Goal: Task Accomplishment & Management: Manage account settings

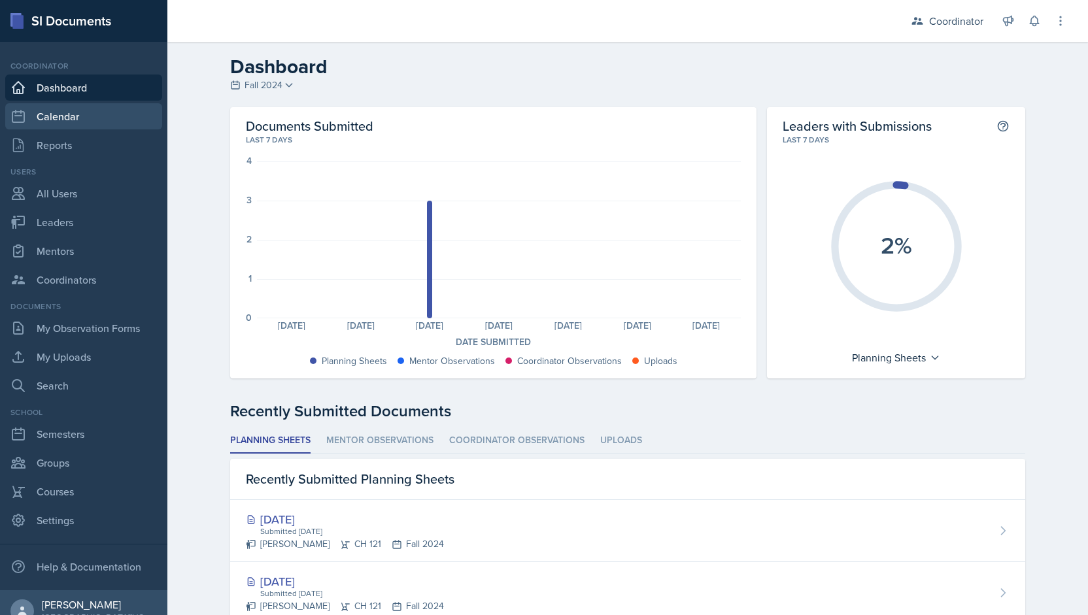
click at [46, 115] on link "Calendar" at bounding box center [83, 116] width 157 height 26
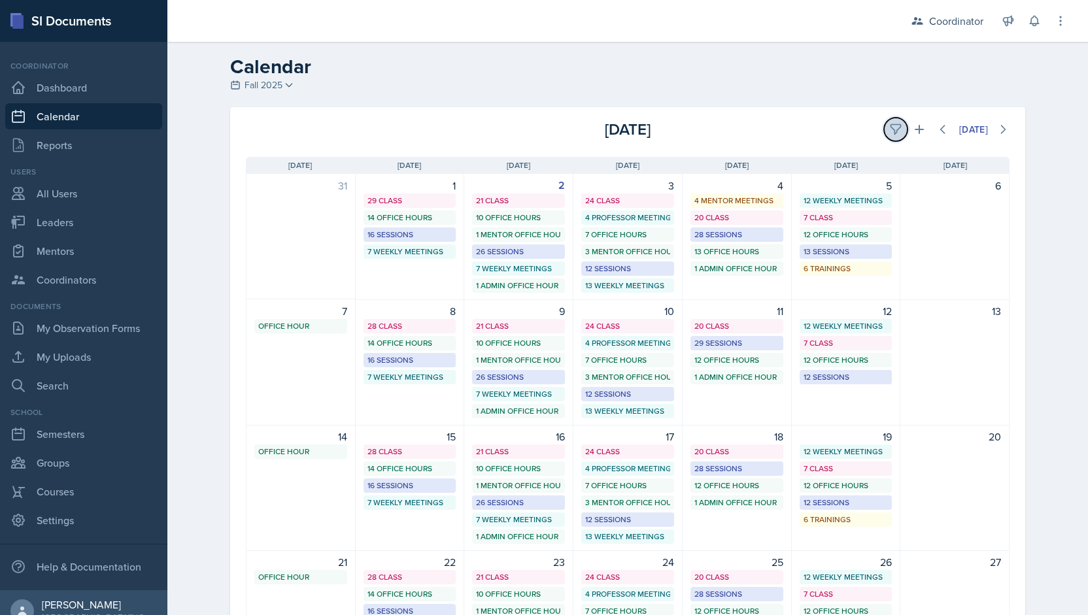
click at [889, 131] on icon at bounding box center [895, 129] width 13 height 13
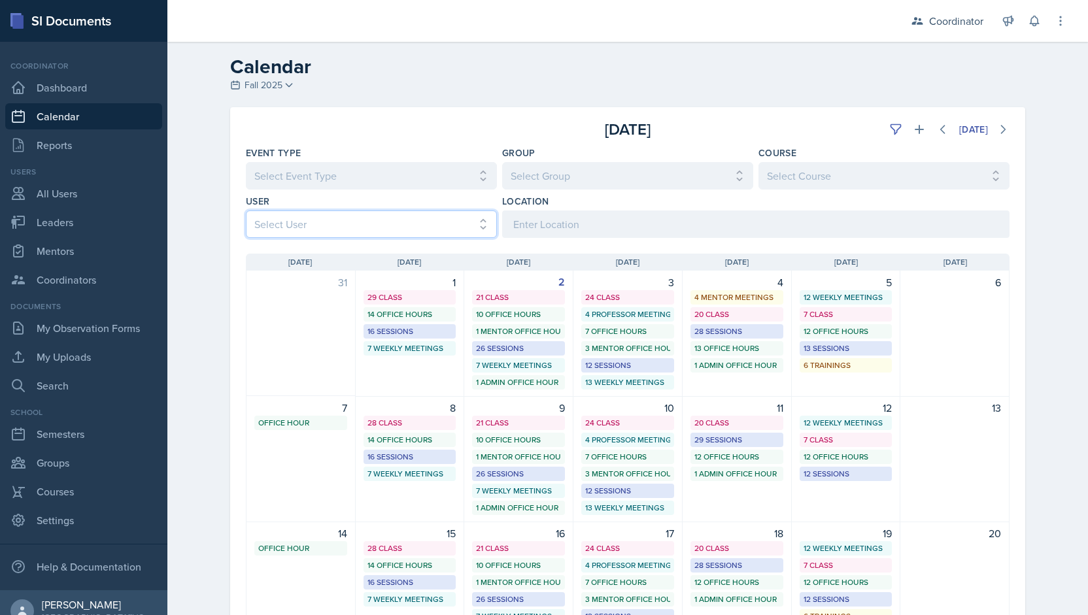
click at [297, 223] on select "Select User All [PERSON_NAME] [PERSON_NAME] [PERSON_NAME] [PERSON_NAME] [PERSON…" at bounding box center [371, 223] width 251 height 27
click at [246, 210] on select "Select User All [PERSON_NAME] [PERSON_NAME] [PERSON_NAME] [PERSON_NAME] [PERSON…" at bounding box center [371, 223] width 251 height 27
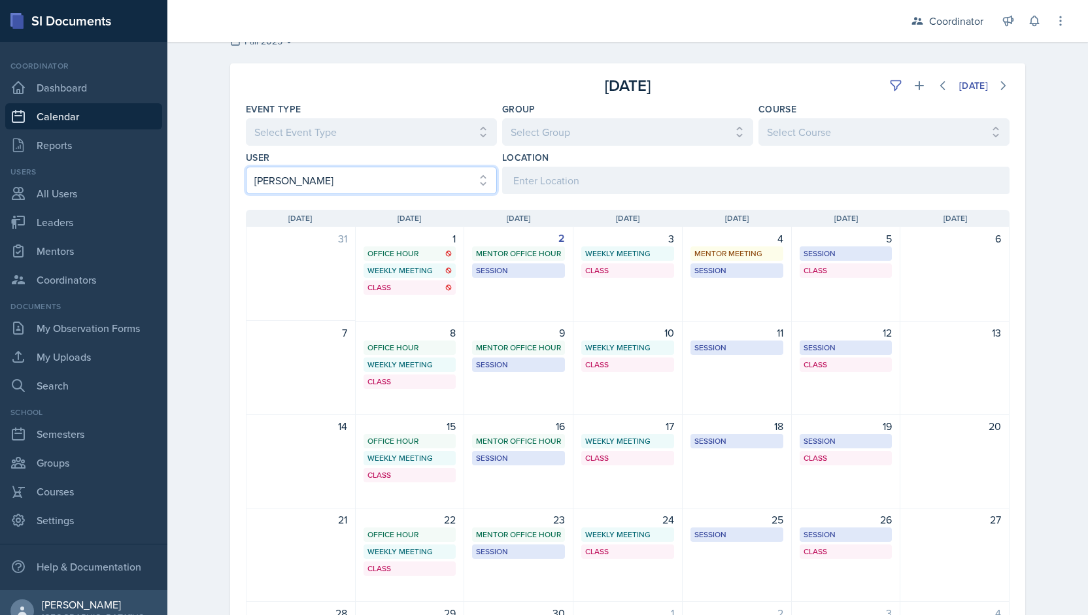
scroll to position [44, 0]
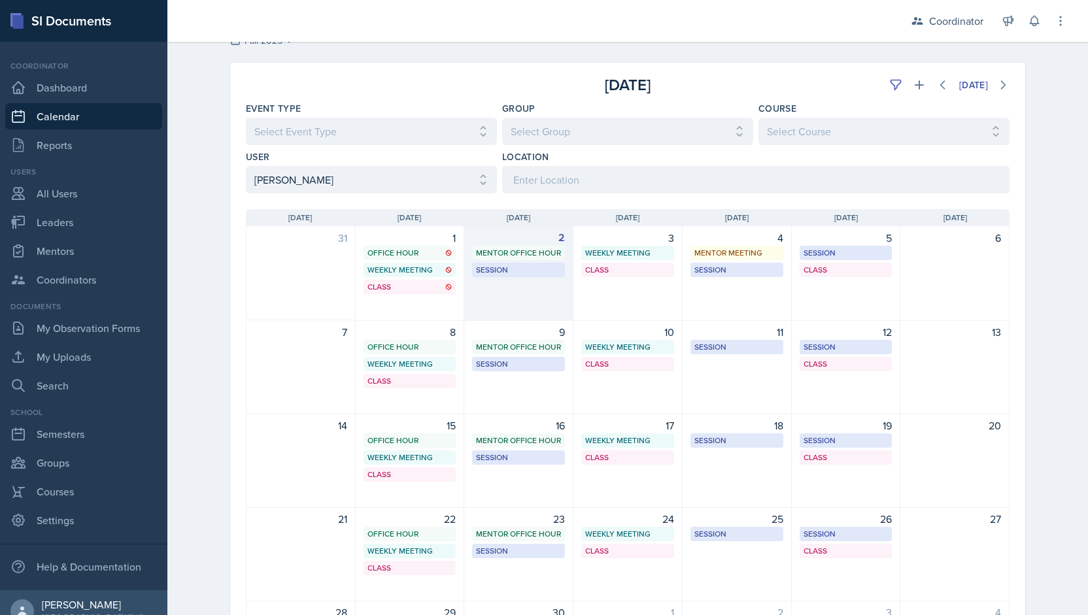
click at [514, 299] on div "2 Mentor Office Hour SSC 10:00 AM - 11:00 AM Session BAB 223 11:00 AM - 12:00 PM" at bounding box center [518, 273] width 109 height 95
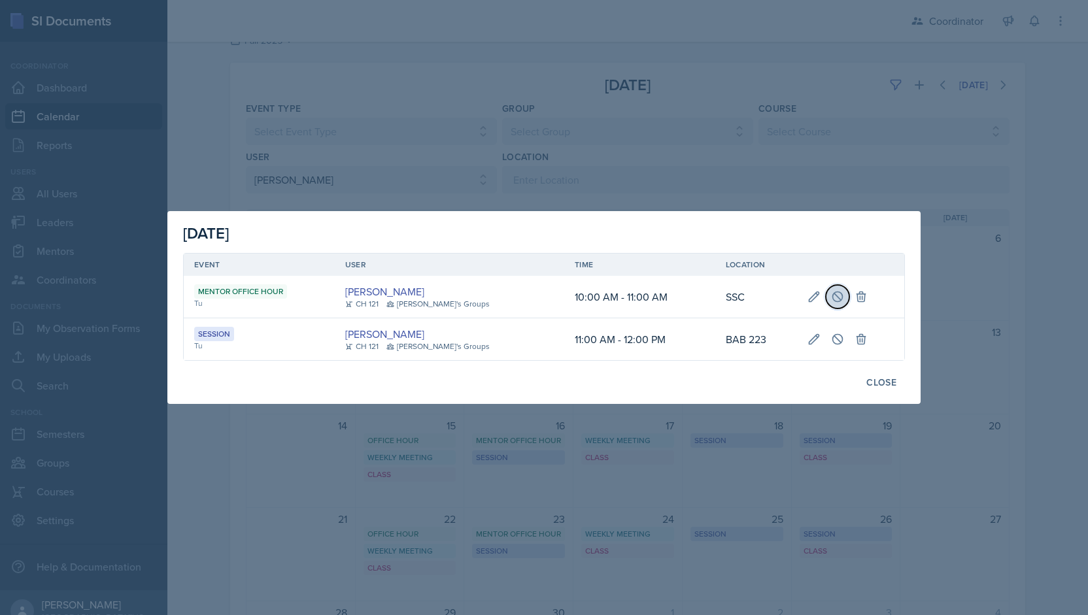
click at [831, 295] on icon at bounding box center [837, 296] width 13 height 13
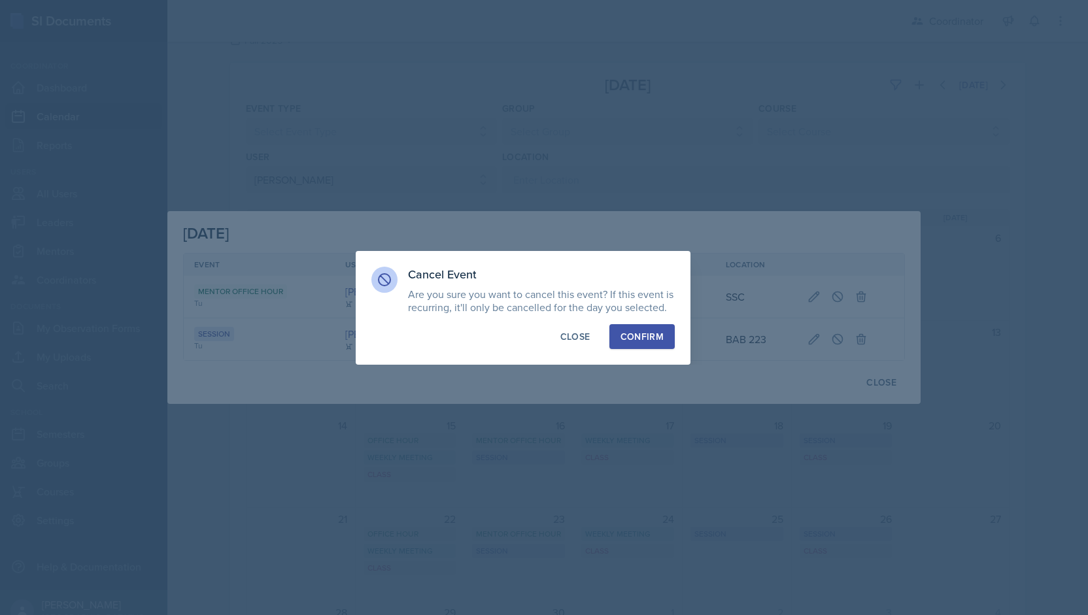
click at [667, 333] on button "Confirm" at bounding box center [641, 336] width 65 height 25
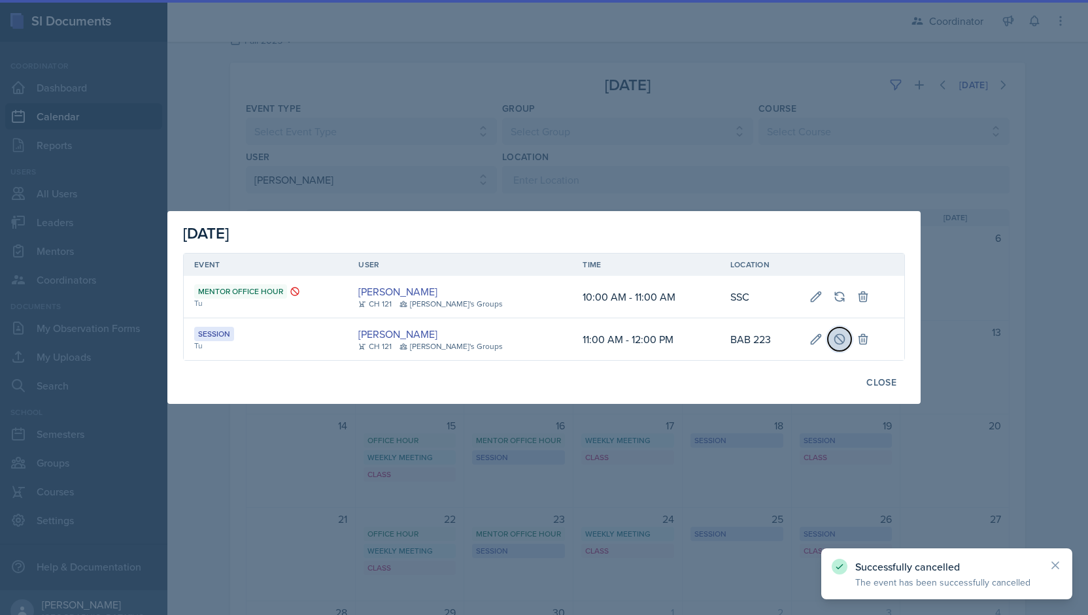
click at [835, 344] on icon at bounding box center [840, 339] width 10 height 10
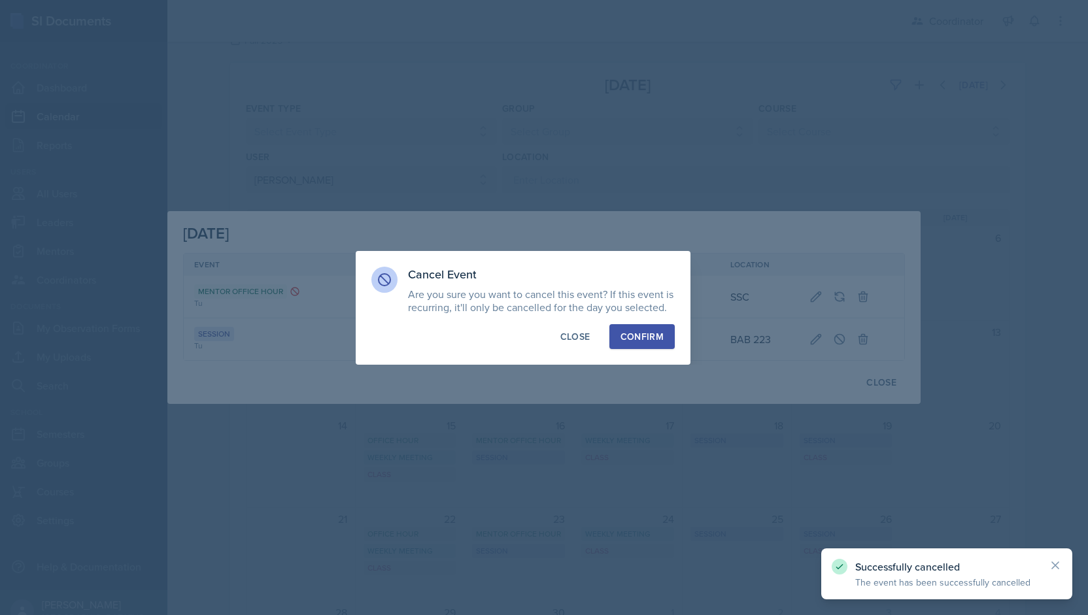
click at [636, 335] on div "Confirm" at bounding box center [641, 336] width 43 height 13
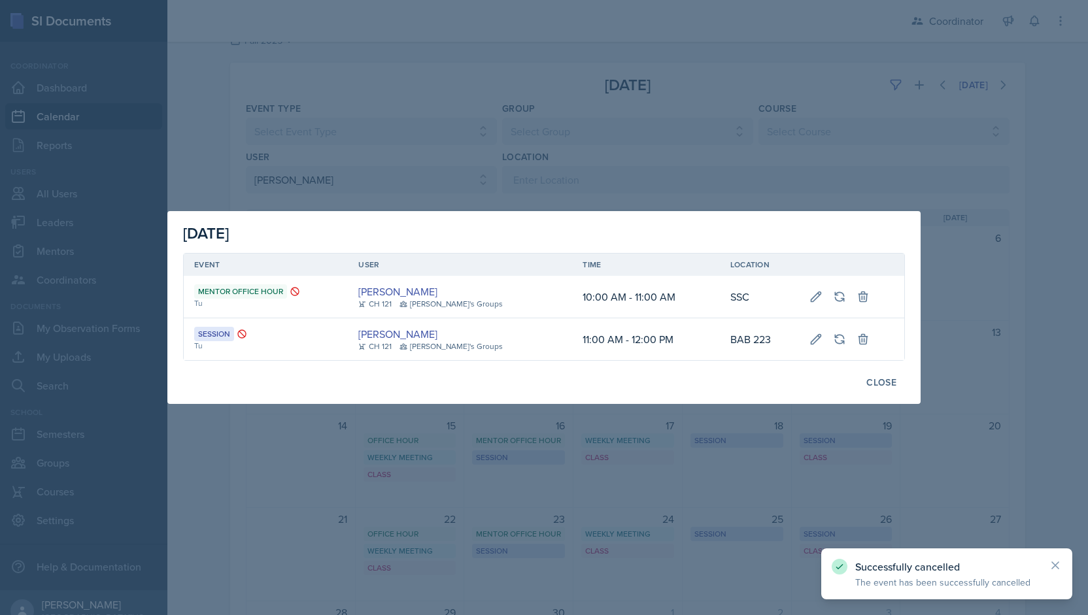
click at [882, 382] on div "Close" at bounding box center [881, 382] width 30 height 10
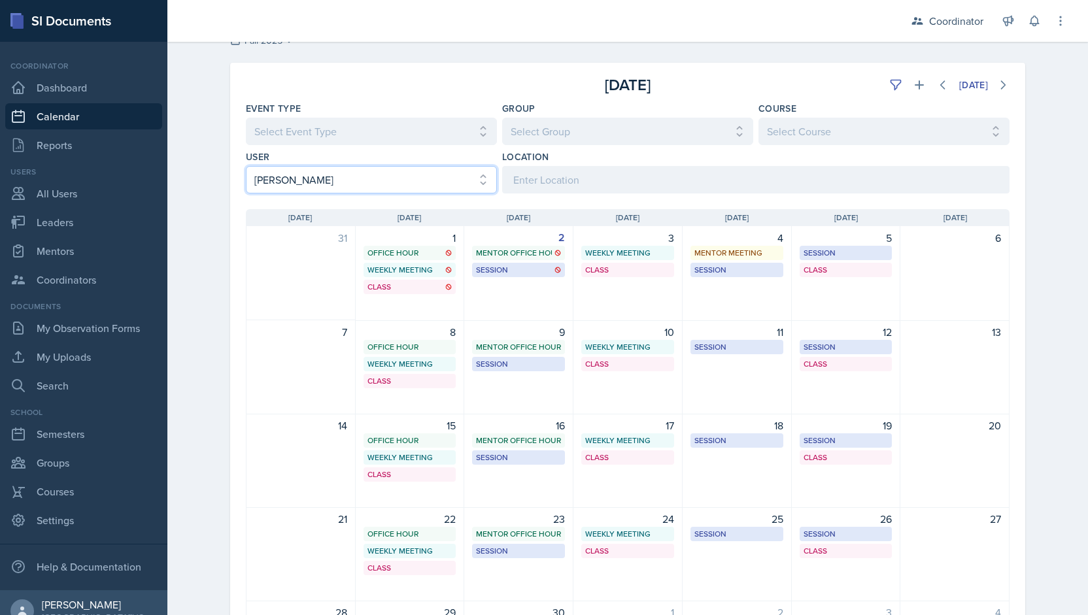
click at [283, 173] on select "Select User All [PERSON_NAME] [PERSON_NAME] [PERSON_NAME] [PERSON_NAME] [PERSON…" at bounding box center [371, 179] width 251 height 27
select select "d1856357-9834-480d-87c2-432996dcedb6"
click at [246, 166] on select "Select User All [PERSON_NAME] [PERSON_NAME] [PERSON_NAME] [PERSON_NAME] [PERSON…" at bounding box center [371, 179] width 251 height 27
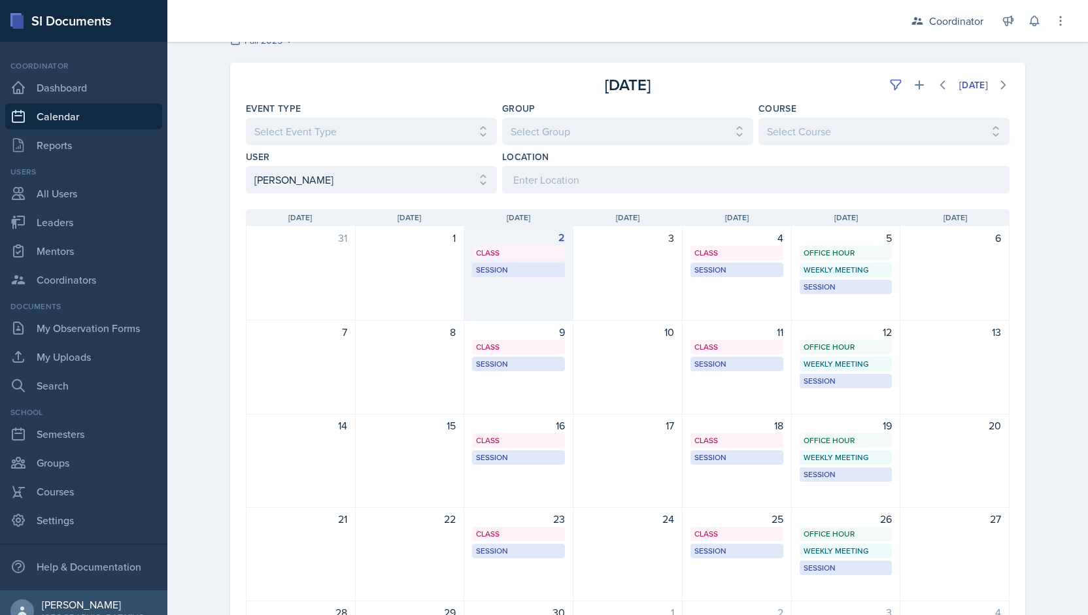
click at [540, 290] on div "2 Class MSB 100 2:40 PM - 4:00 PM Session SST 121 5:00 PM - 6:00 PM" at bounding box center [518, 273] width 109 height 95
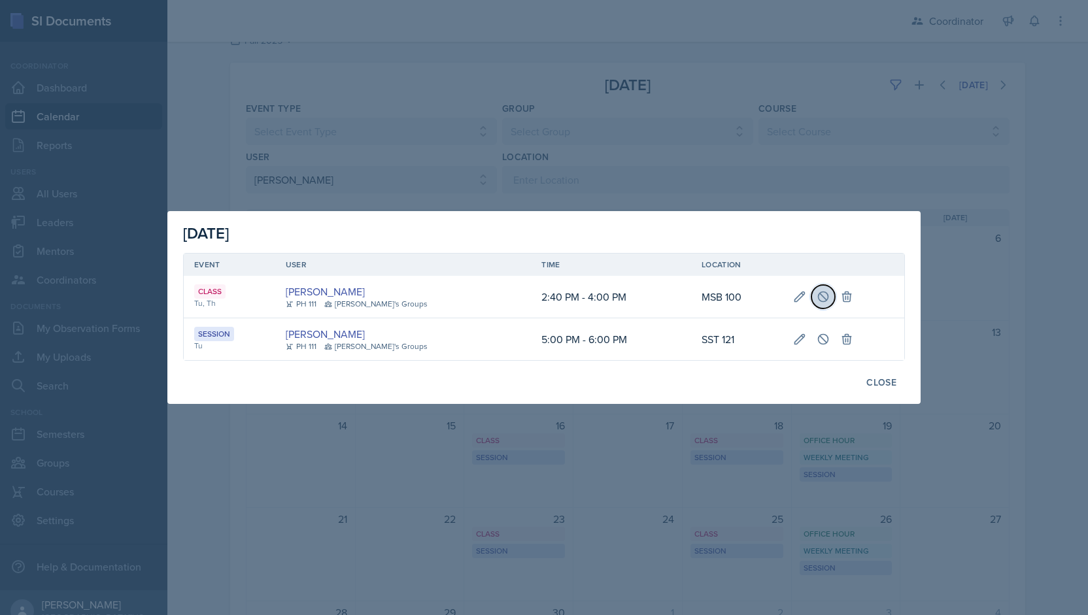
click at [818, 301] on icon at bounding box center [823, 297] width 10 height 10
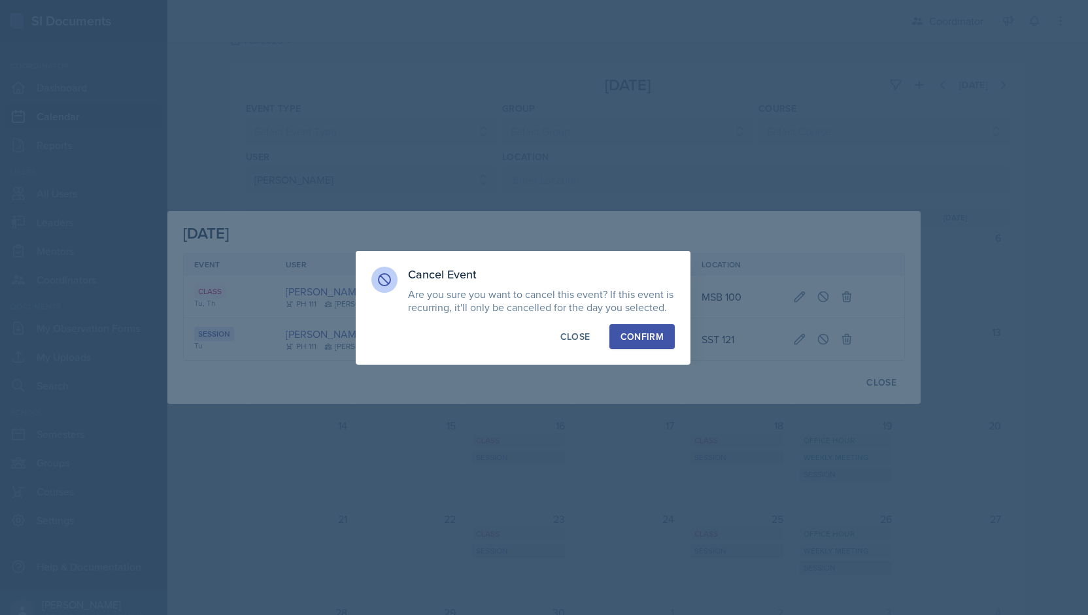
click at [657, 330] on div "Confirm" at bounding box center [641, 336] width 43 height 13
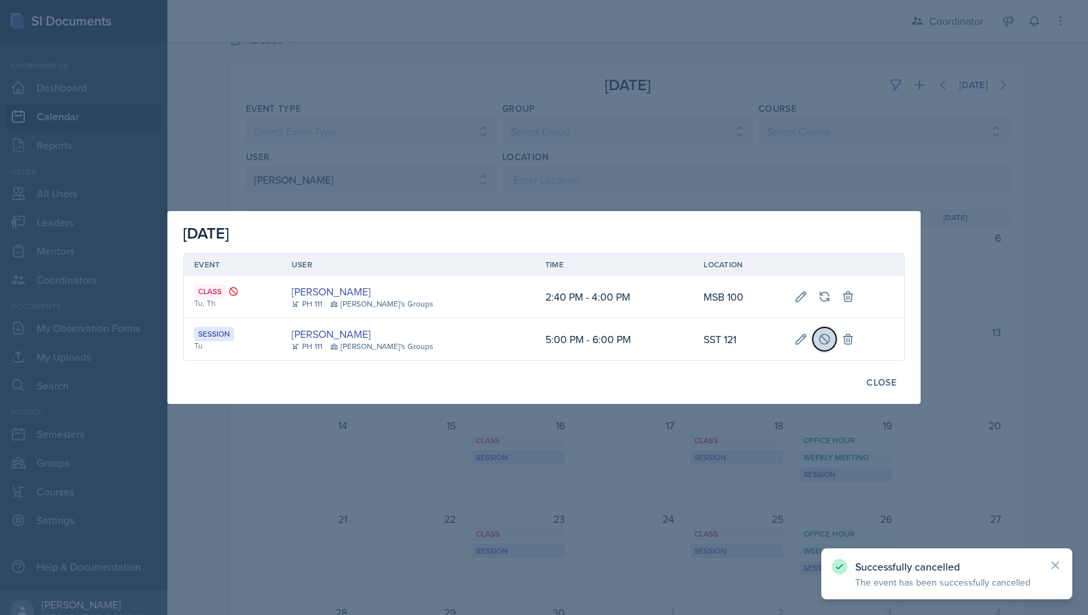
click at [820, 338] on button at bounding box center [824, 339] width 24 height 24
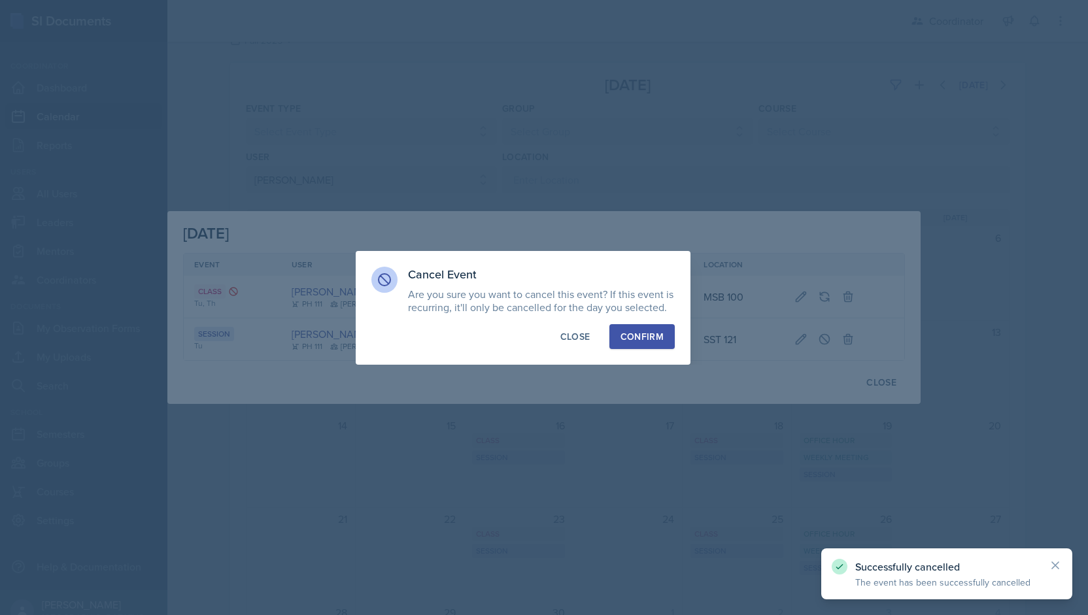
click at [660, 337] on div "Confirm" at bounding box center [641, 336] width 43 height 13
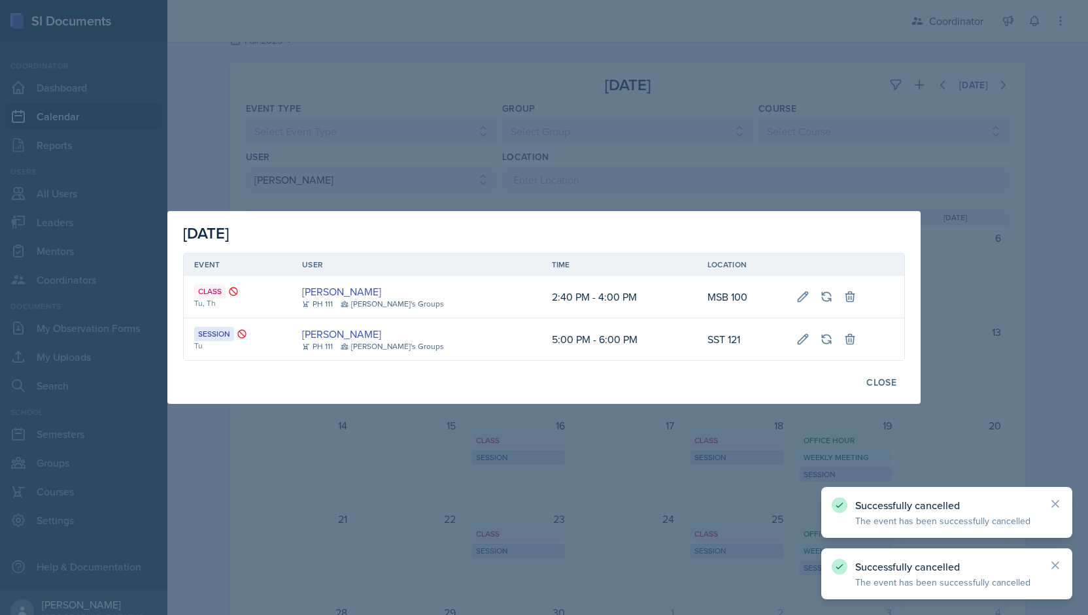
click at [632, 141] on div at bounding box center [544, 307] width 1088 height 615
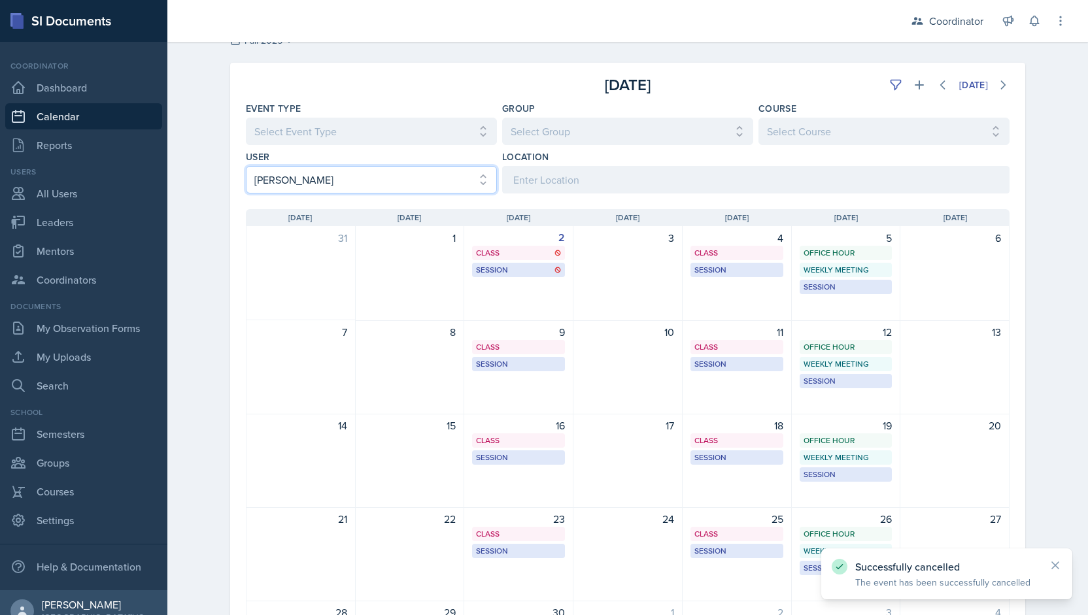
click at [309, 172] on select "Select User All [PERSON_NAME] [PERSON_NAME] [PERSON_NAME] [PERSON_NAME] [PERSON…" at bounding box center [371, 179] width 251 height 27
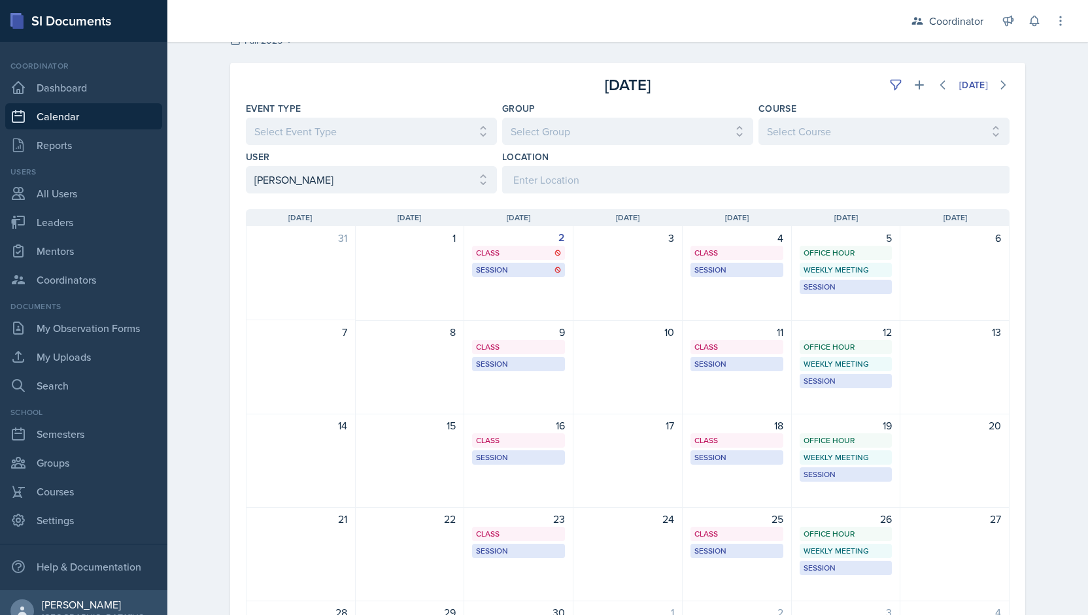
click at [509, 90] on div "[DATE]" at bounding box center [627, 85] width 254 height 24
